Goal: Transaction & Acquisition: Subscribe to service/newsletter

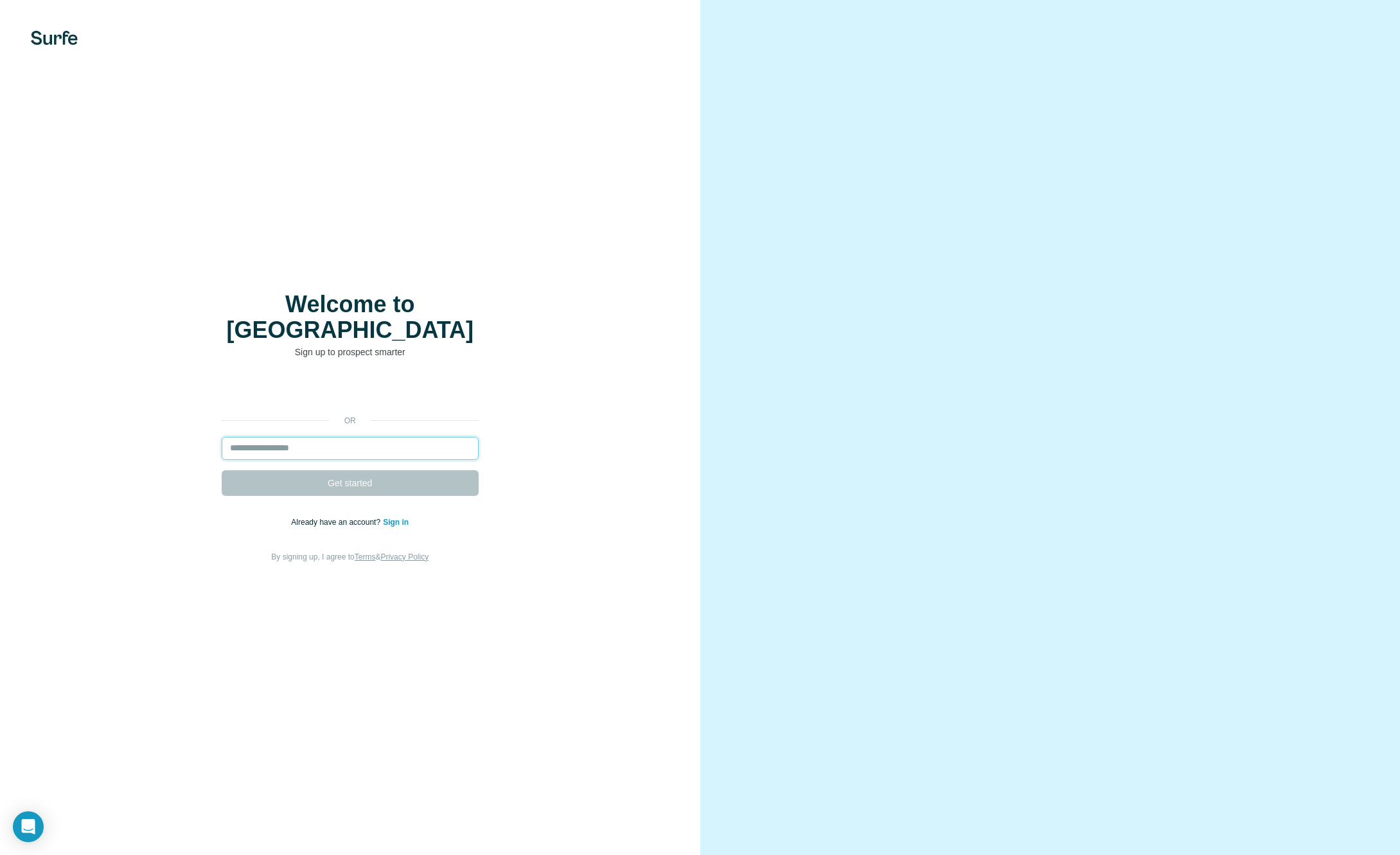
click at [374, 437] on input "email" at bounding box center [349, 448] width 257 height 23
type input "**********"
click at [344, 476] on span "Get started" at bounding box center [350, 482] width 44 height 12
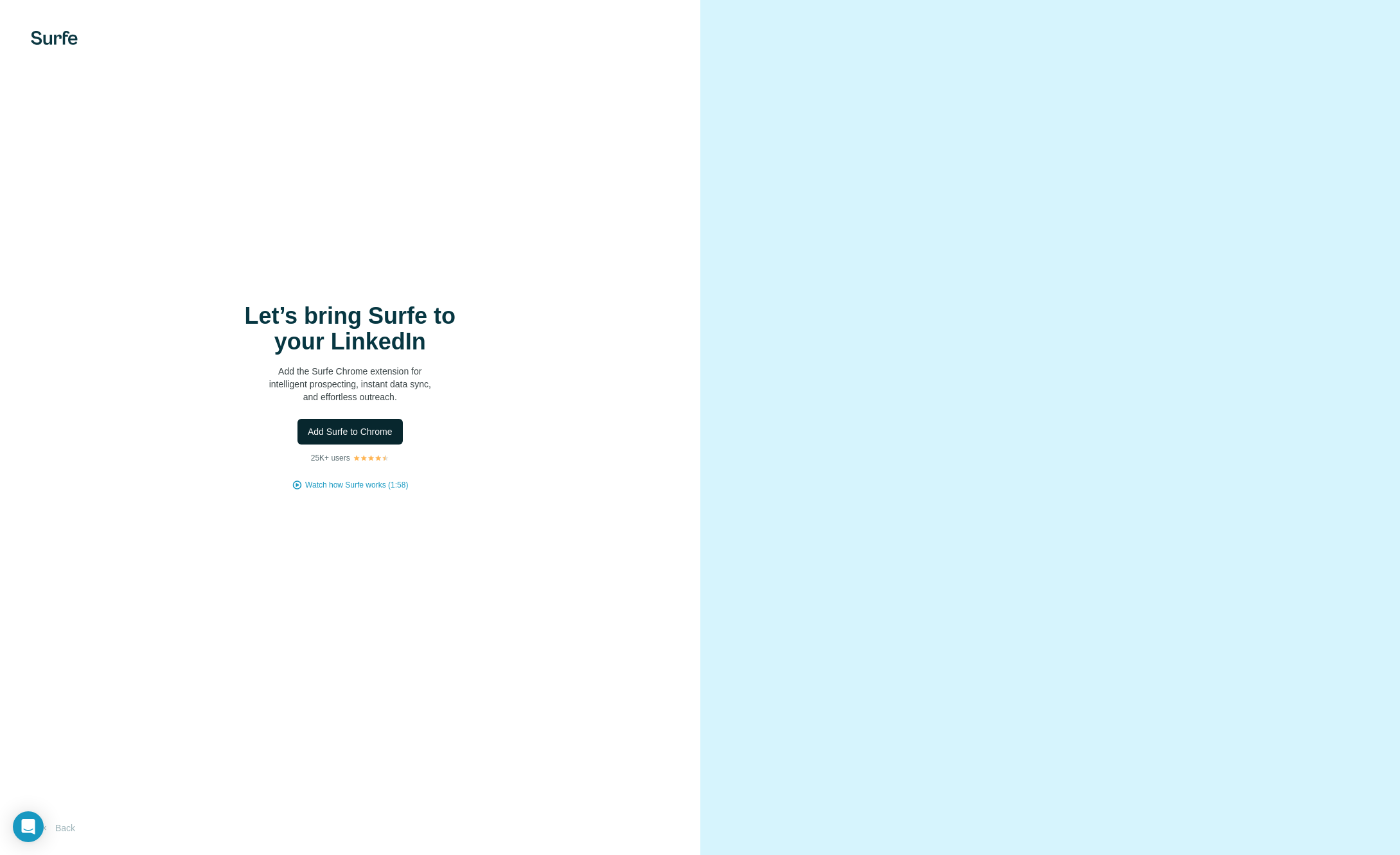
click at [351, 429] on span "Add Surfe to Chrome" at bounding box center [350, 431] width 85 height 12
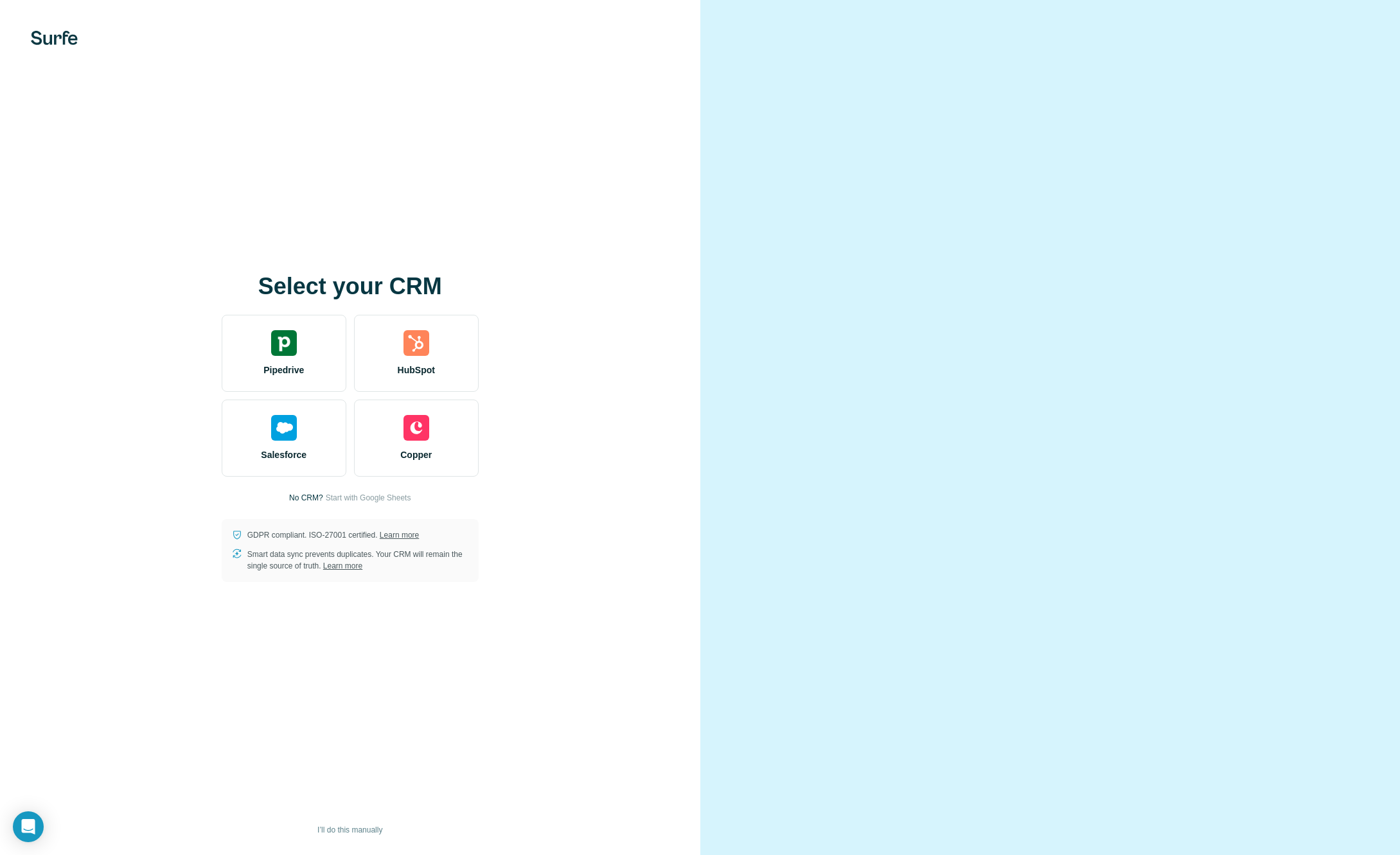
click at [524, 245] on div "Select your CRM Pipedrive HubSpot Salesforce Copper No CRM? Start with Google S…" at bounding box center [350, 427] width 700 height 855
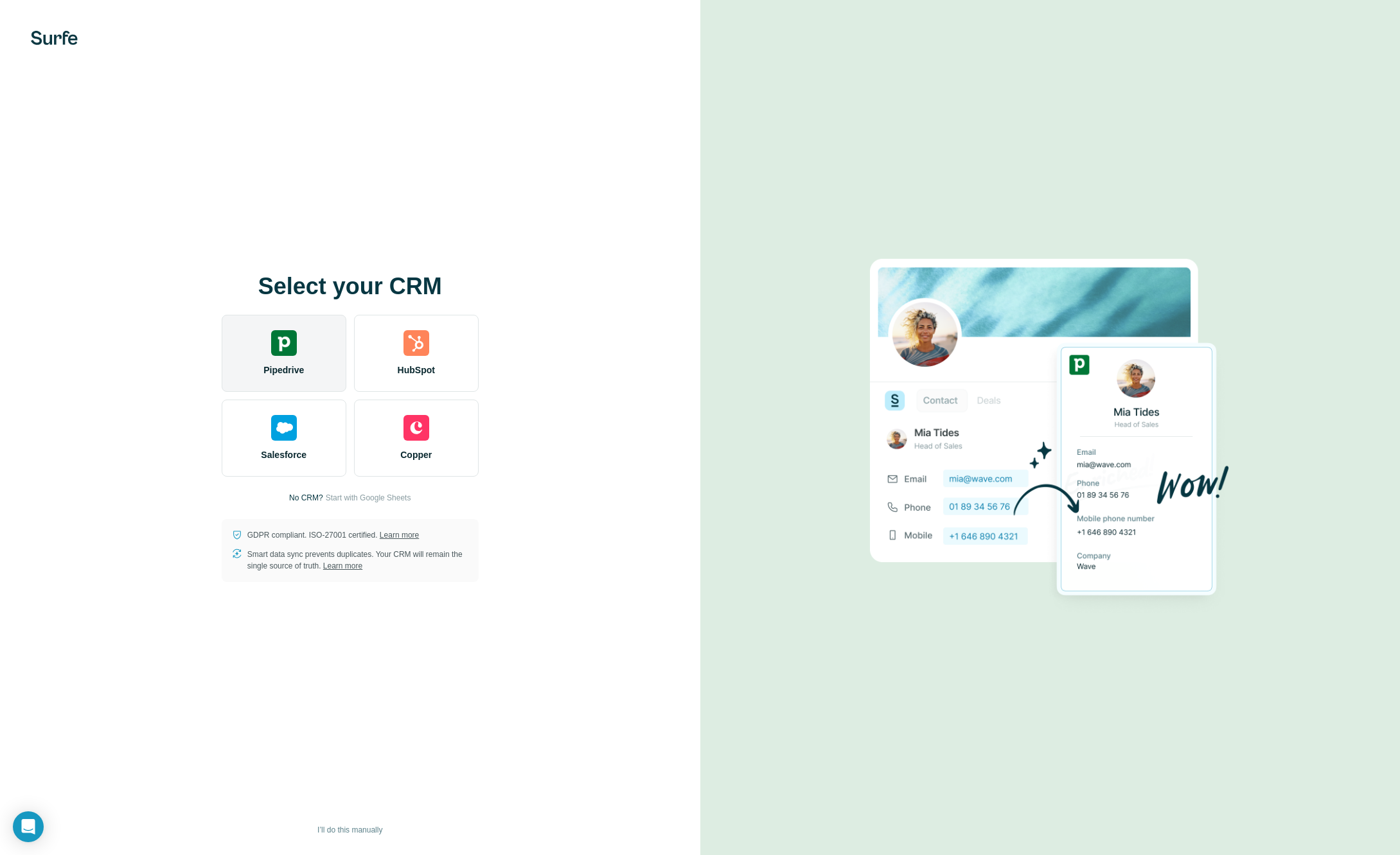
click at [321, 345] on div "Pipedrive" at bounding box center [284, 353] width 125 height 77
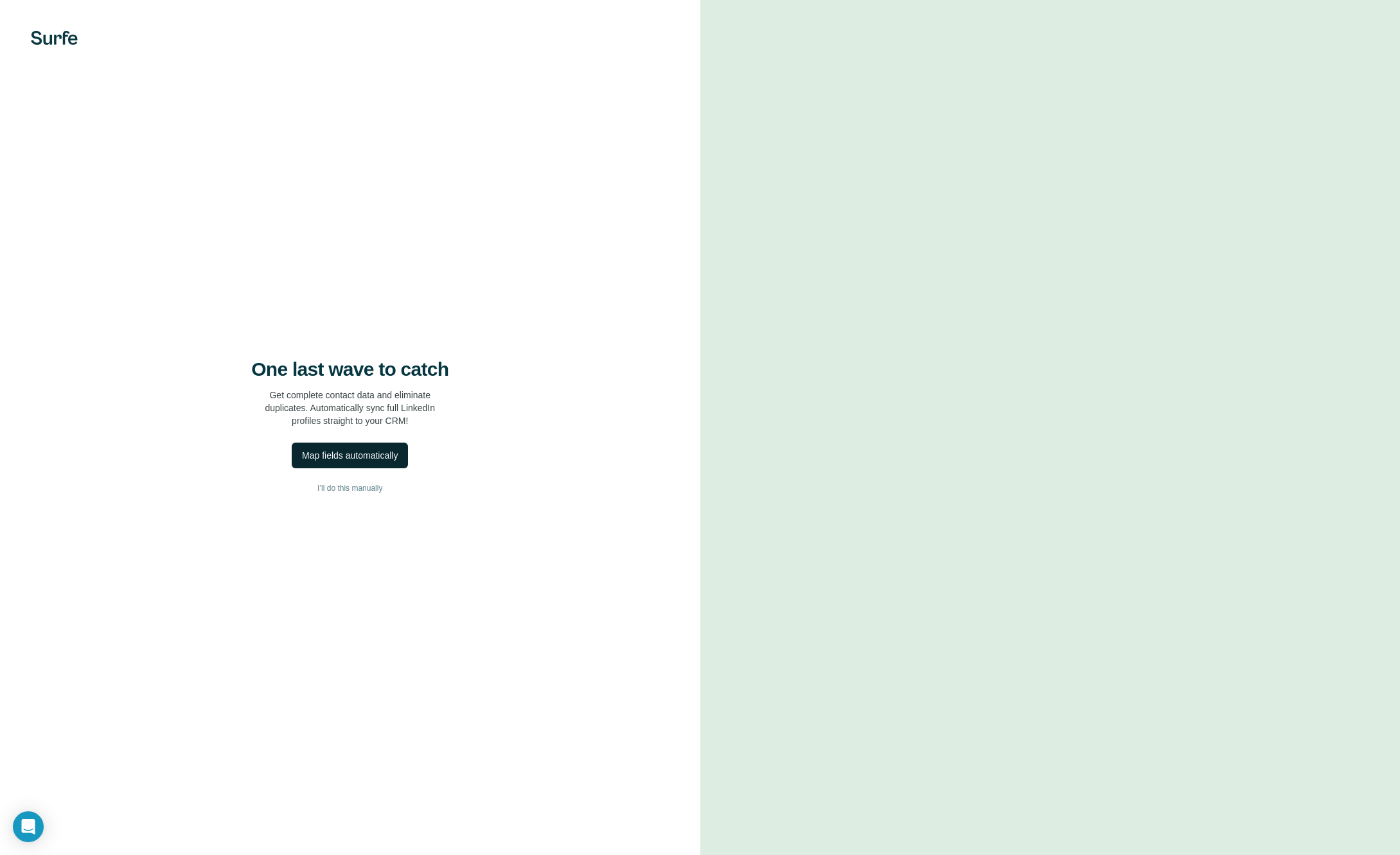
click at [374, 459] on div "Map fields automatically" at bounding box center [350, 455] width 96 height 12
